Goal: Task Accomplishment & Management: Use online tool/utility

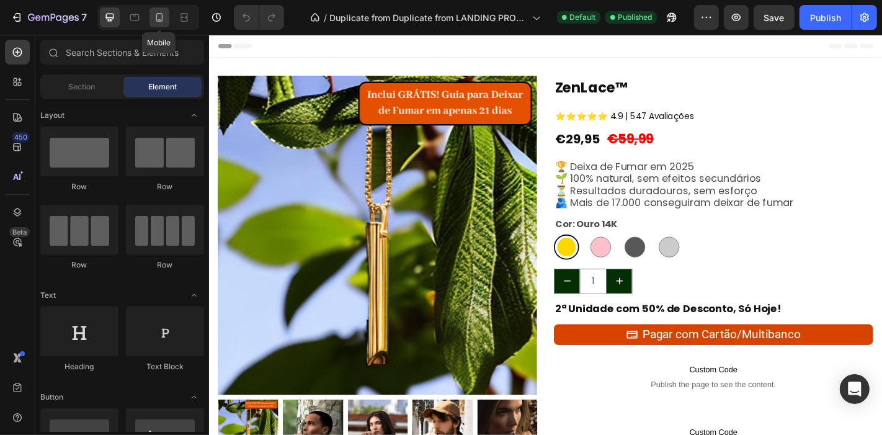
click at [156, 20] on icon at bounding box center [159, 17] width 12 height 12
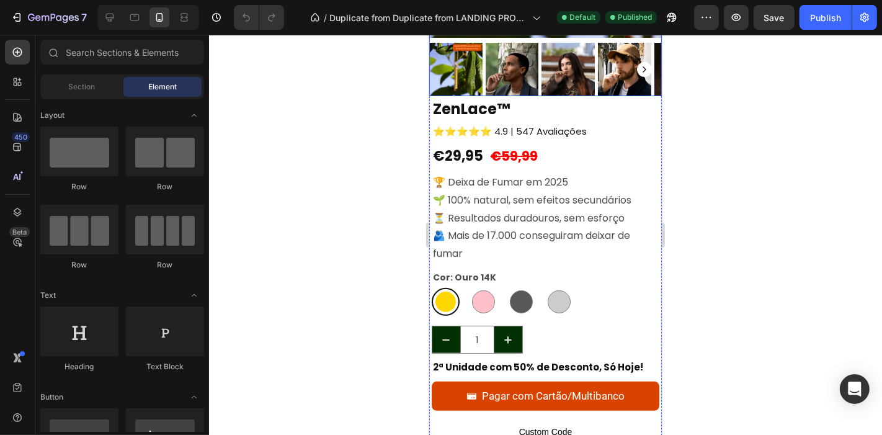
scroll to position [405, 0]
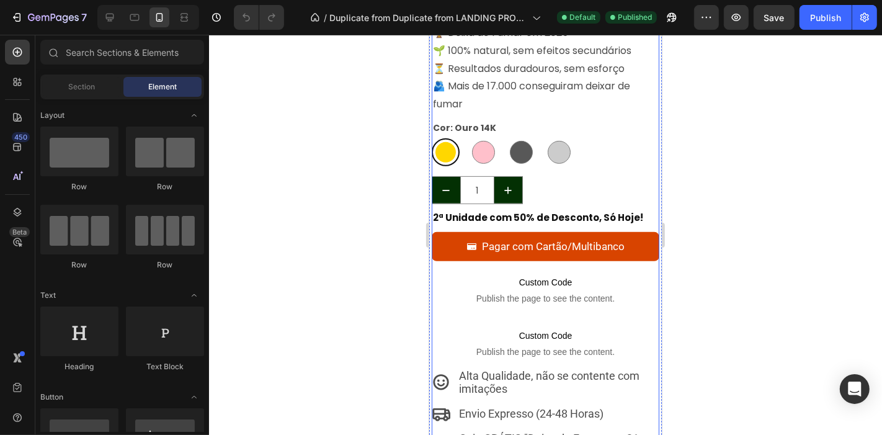
click at [521, 210] on strong "2ª Unidade com 50% de Desconto, Só Hoje!" at bounding box center [537, 216] width 210 height 13
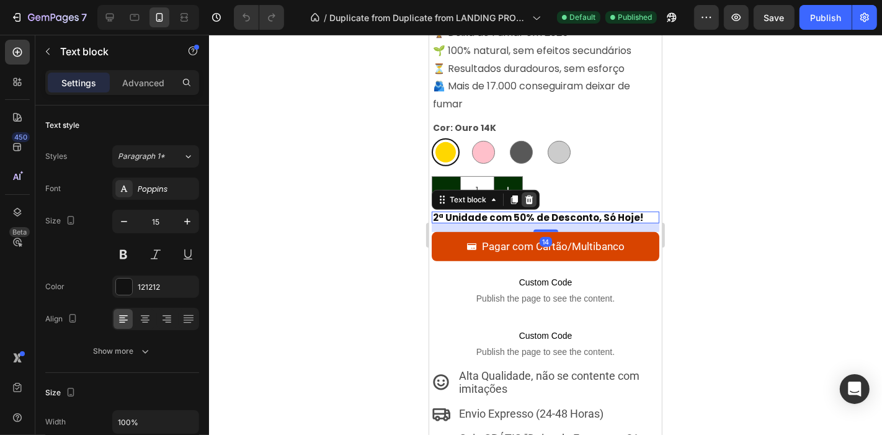
click at [528, 195] on icon at bounding box center [528, 199] width 8 height 9
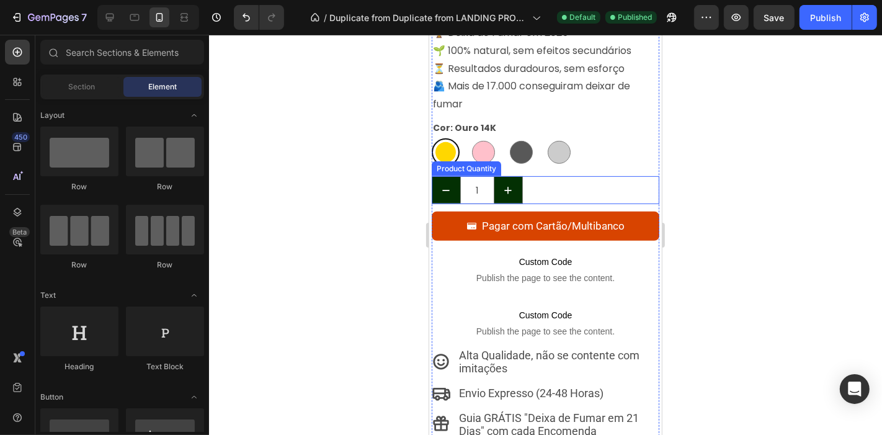
click at [526, 176] on div "1" at bounding box center [545, 190] width 228 height 28
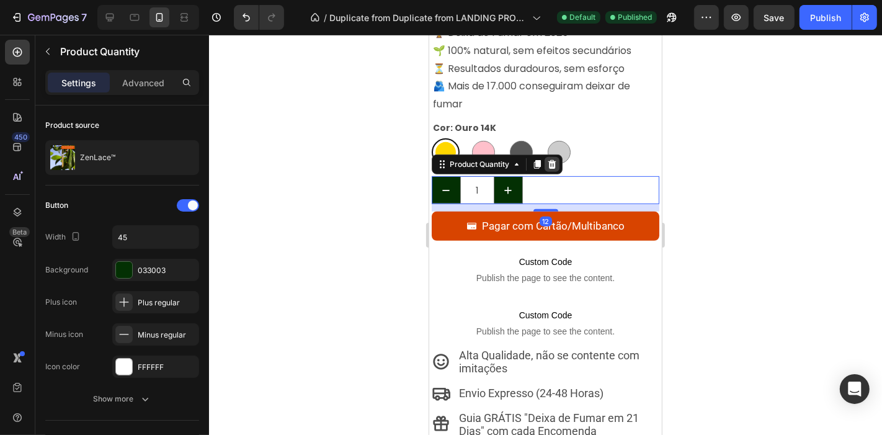
click at [558, 156] on div at bounding box center [551, 163] width 15 height 15
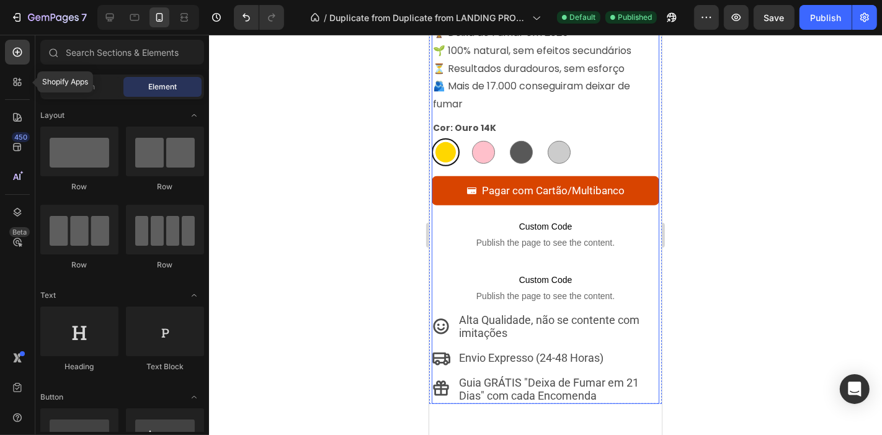
click at [17, 76] on icon at bounding box center [17, 82] width 12 height 12
radio input "false"
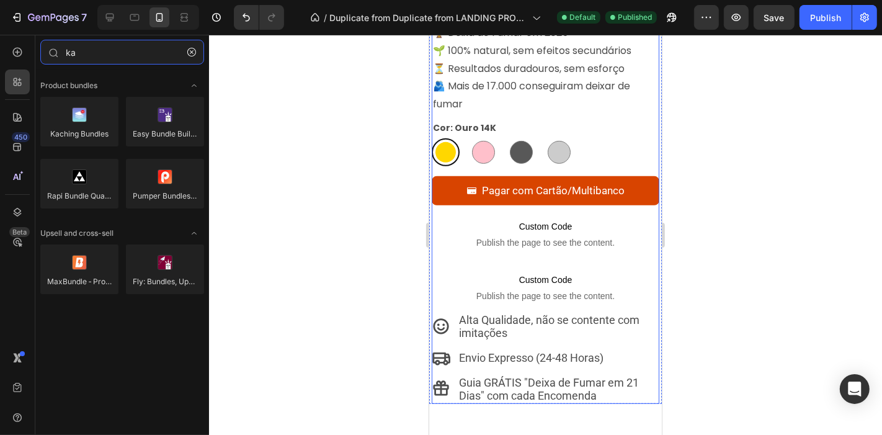
type input "k"
type input "ka"
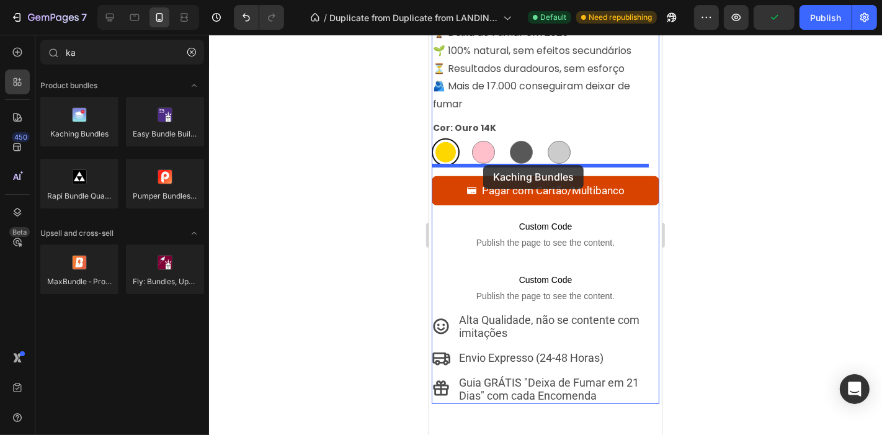
drag, startPoint x: 548, startPoint y: 146, endPoint x: 484, endPoint y: 163, distance: 66.8
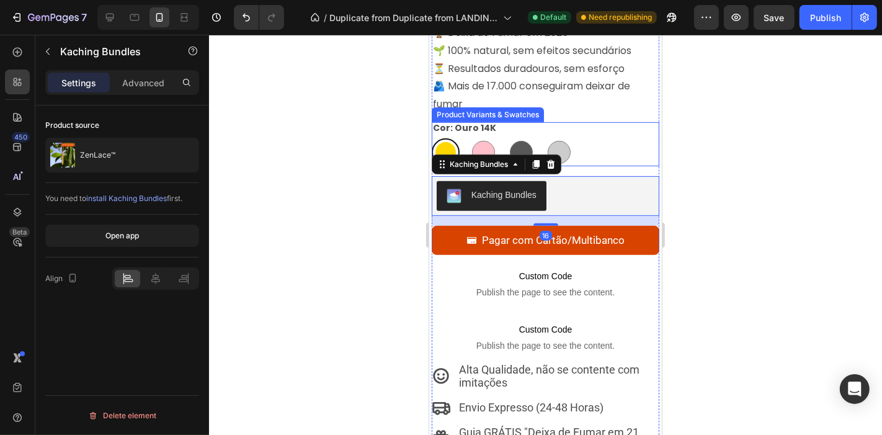
click at [589, 154] on div "Ouro 14K Ouro 14K Ouro Rosa Ouro Rosa Preto Carvão Preto Carvão Prata Brilhante…" at bounding box center [545, 152] width 228 height 28
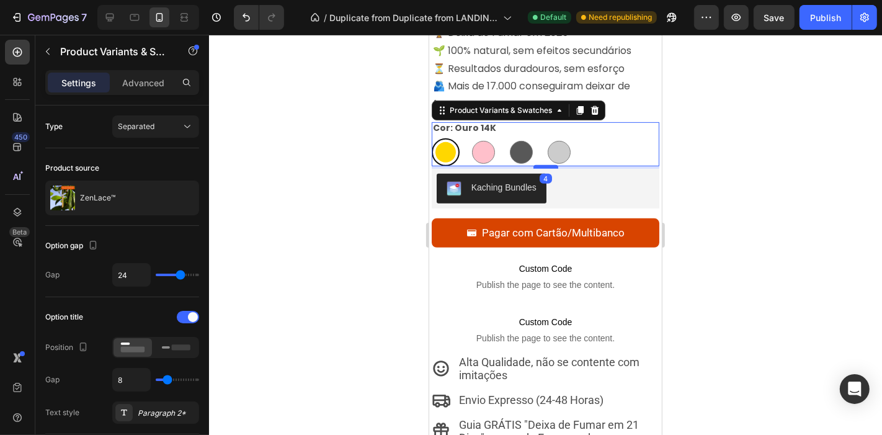
drag, startPoint x: 540, startPoint y: 164, endPoint x: 531, endPoint y: 156, distance: 11.4
click at [533, 164] on div at bounding box center [545, 166] width 25 height 4
radio input "true"
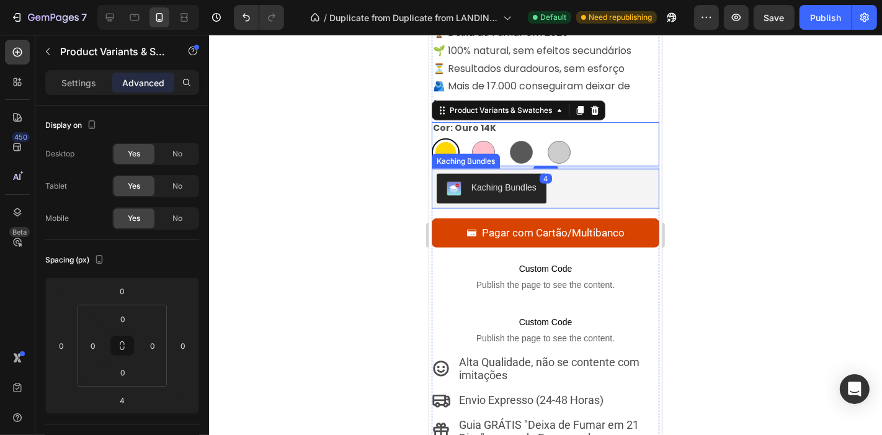
click at [571, 184] on div "Kaching Bundles" at bounding box center [545, 188] width 218 height 30
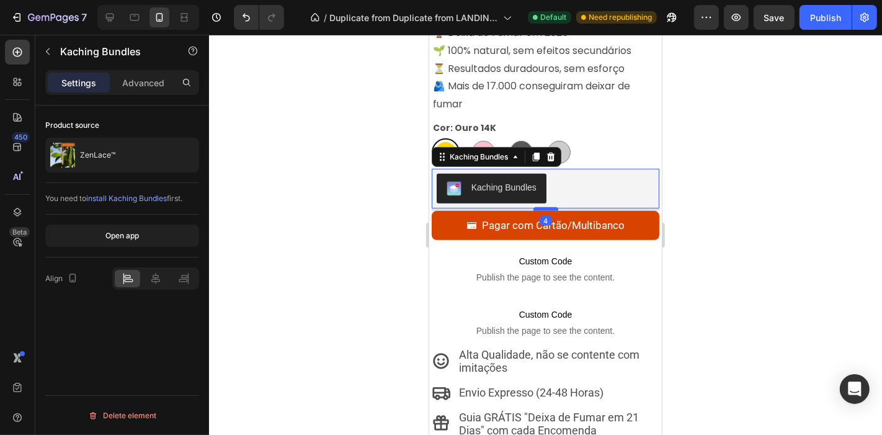
drag, startPoint x: 539, startPoint y: 205, endPoint x: 542, endPoint y: 197, distance: 8.3
click at [542, 207] on div at bounding box center [545, 209] width 25 height 4
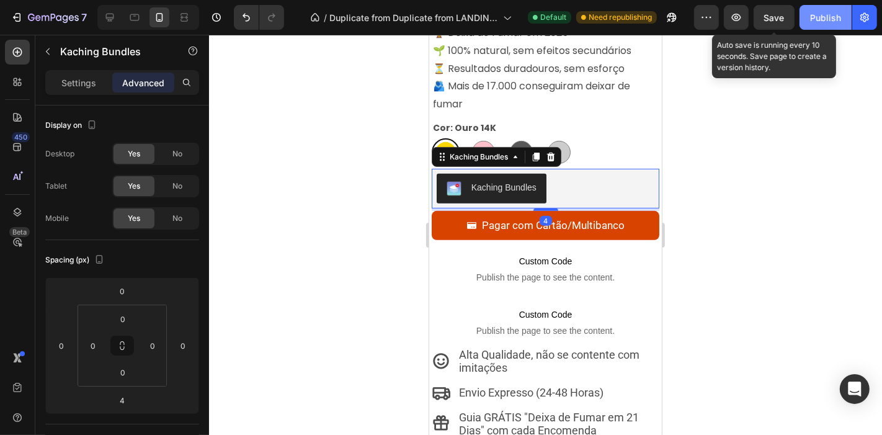
click at [776, 24] on button "Save" at bounding box center [774, 17] width 41 height 25
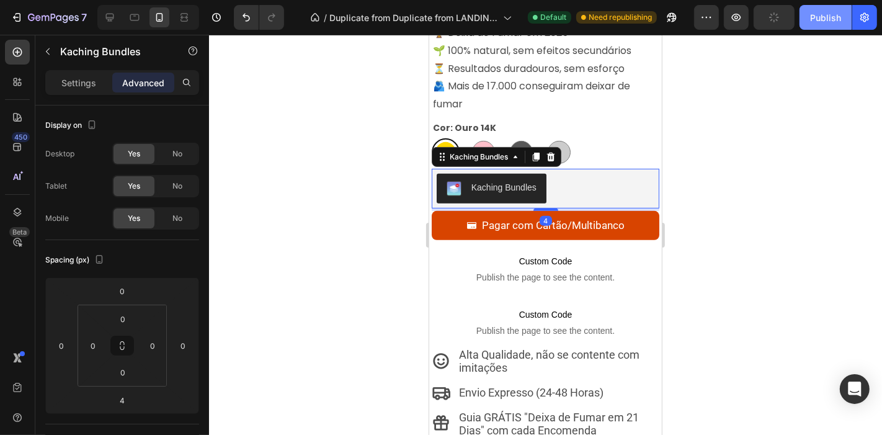
click at [819, 19] on div "Publish" at bounding box center [825, 17] width 31 height 13
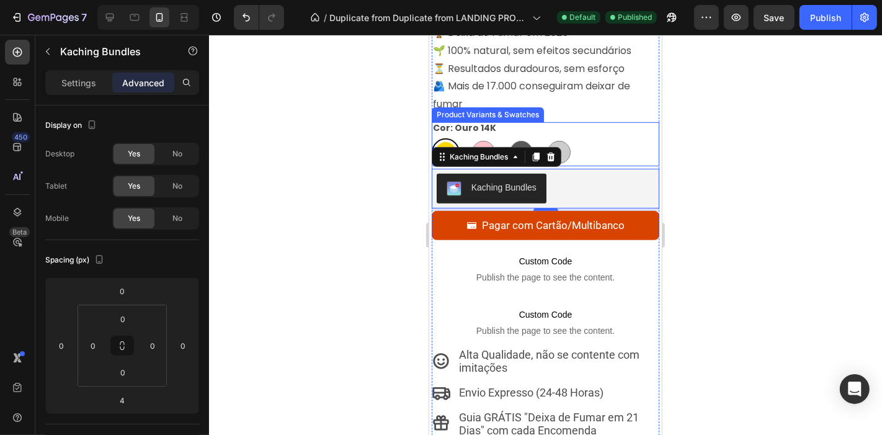
click at [584, 141] on div "Ouro 14K Ouro 14K Ouro Rosa Ouro Rosa Preto Carvão Preto Carvão Prata Brilhante…" at bounding box center [545, 152] width 228 height 28
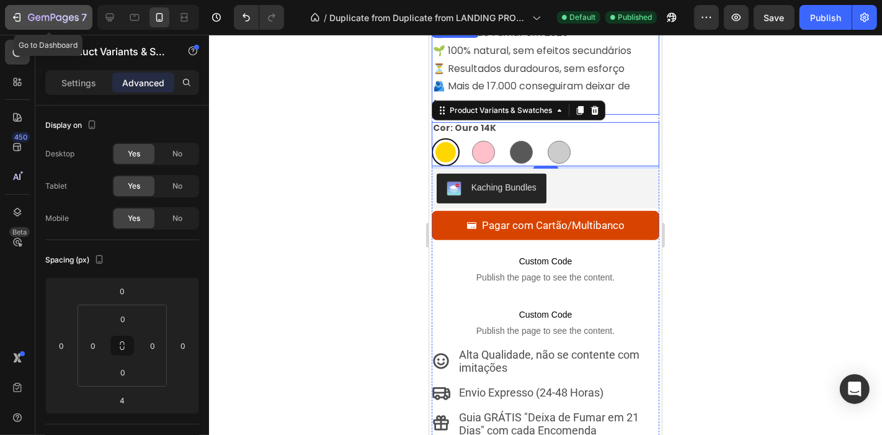
click at [28, 15] on icon "button" at bounding box center [53, 18] width 51 height 11
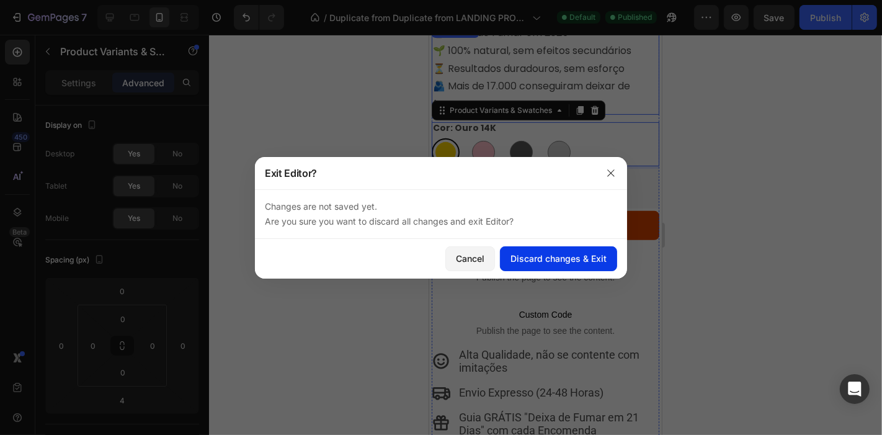
click at [596, 253] on div "Discard changes & Exit" at bounding box center [559, 258] width 96 height 13
